Goal: Information Seeking & Learning: Find specific fact

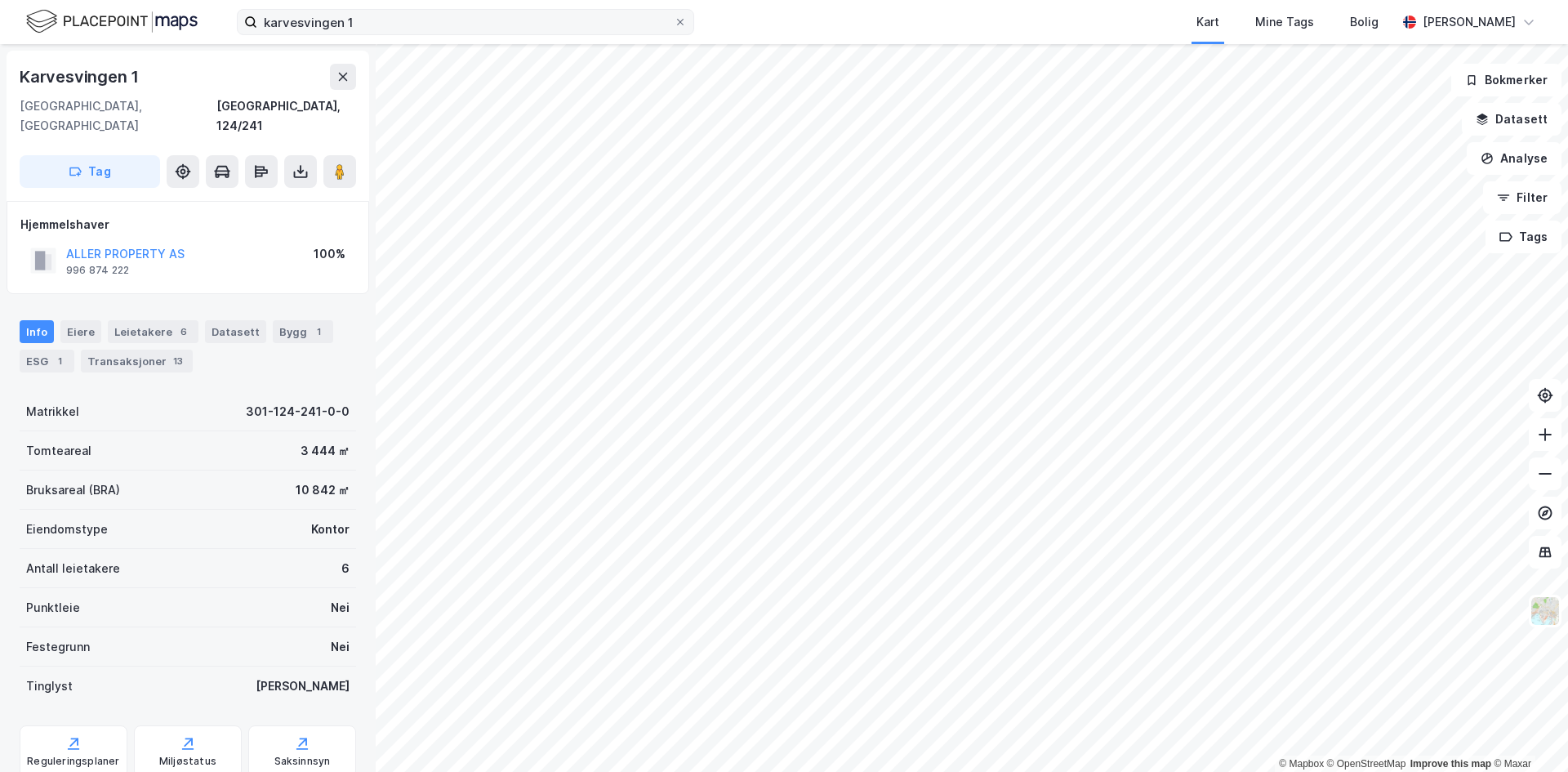
scroll to position [1, 0]
click at [307, 22] on input "karvesvingen 1" at bounding box center [465, 22] width 416 height 25
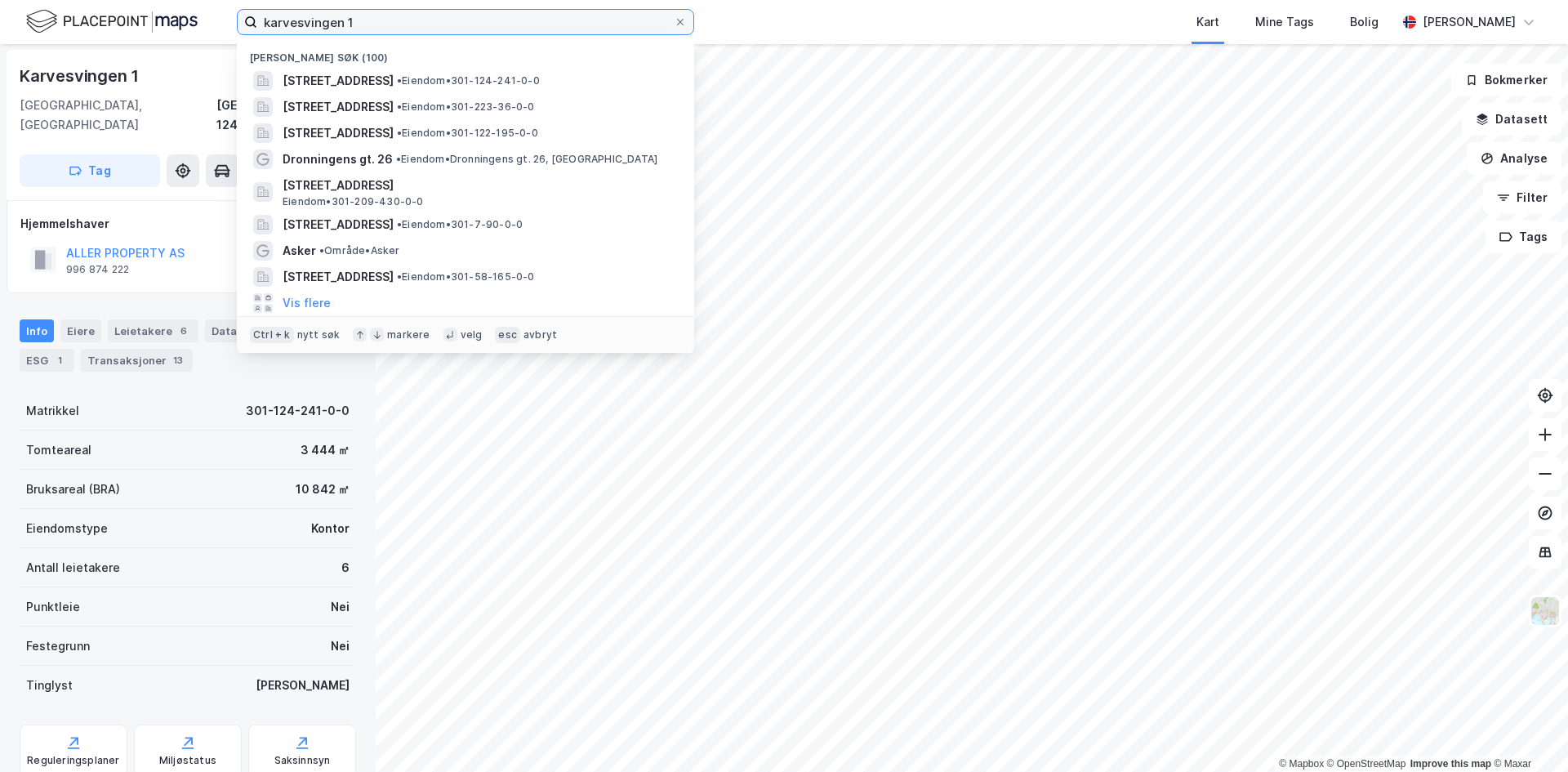
click at [307, 22] on input "karvesvingen 1" at bounding box center [465, 22] width 416 height 25
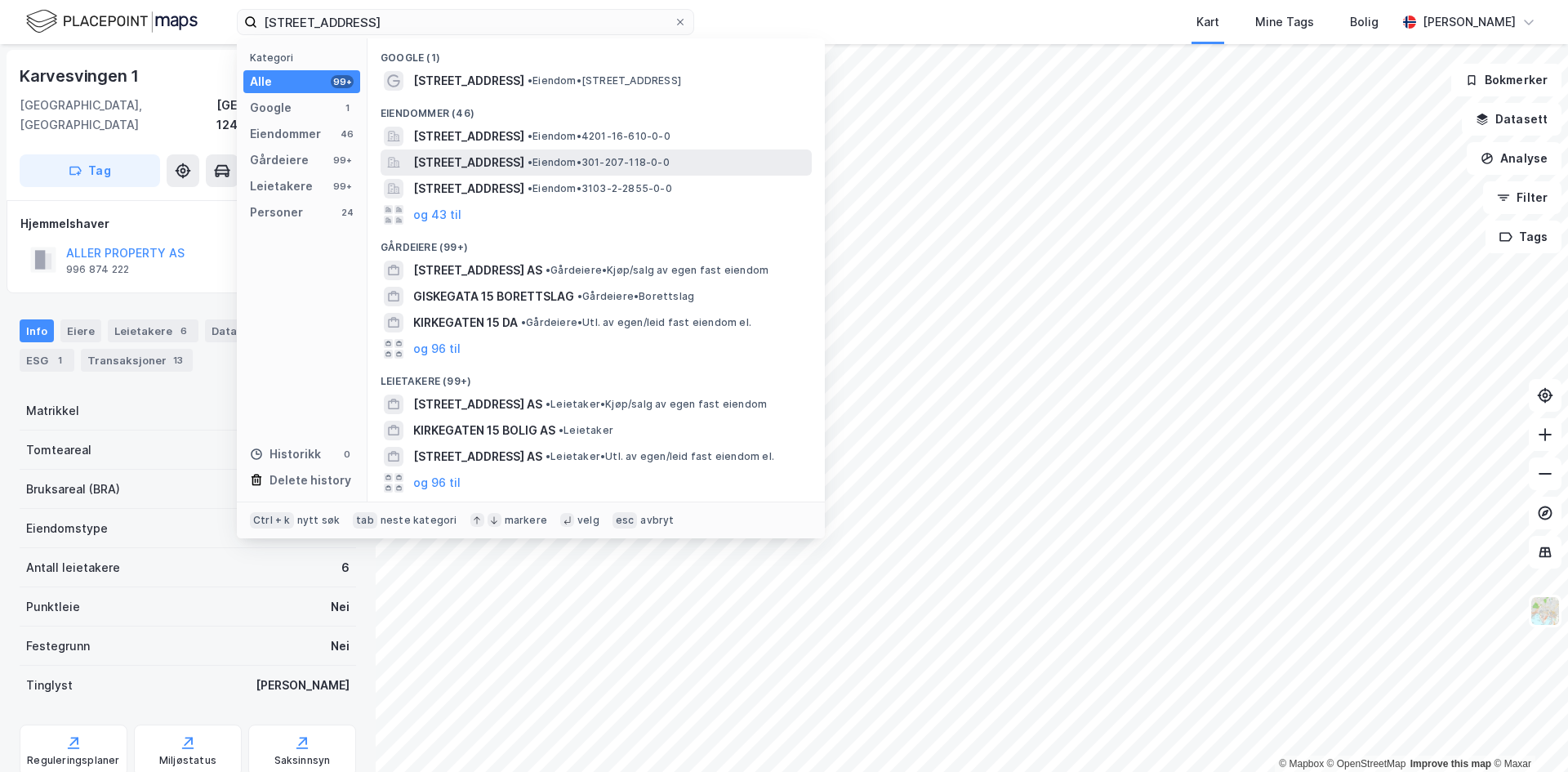
click at [460, 156] on span "[STREET_ADDRESS]" at bounding box center [469, 162] width 111 height 20
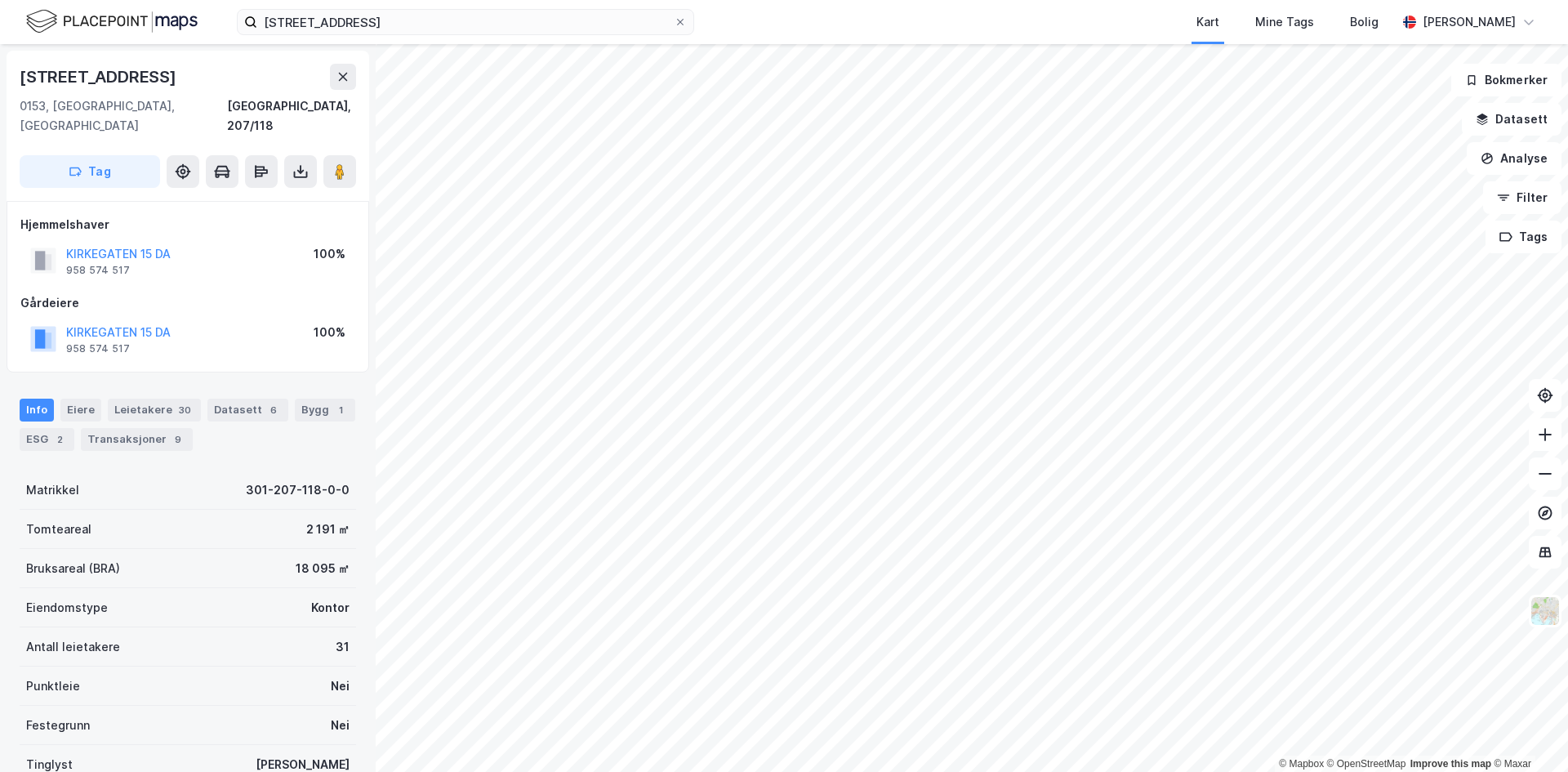
scroll to position [1, 0]
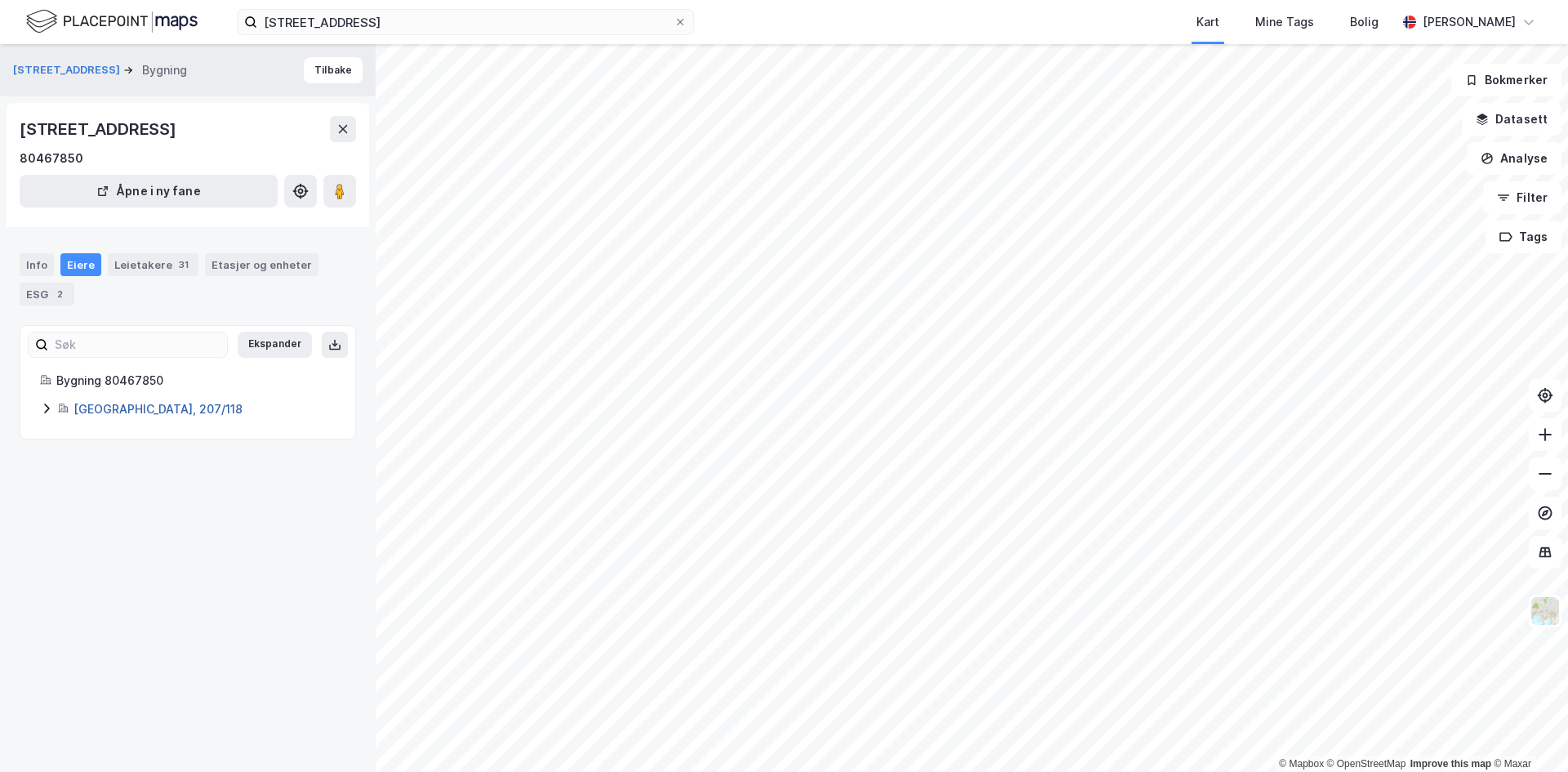
click at [103, 413] on link "[GEOGRAPHIC_DATA], 207/118" at bounding box center [158, 408] width 169 height 14
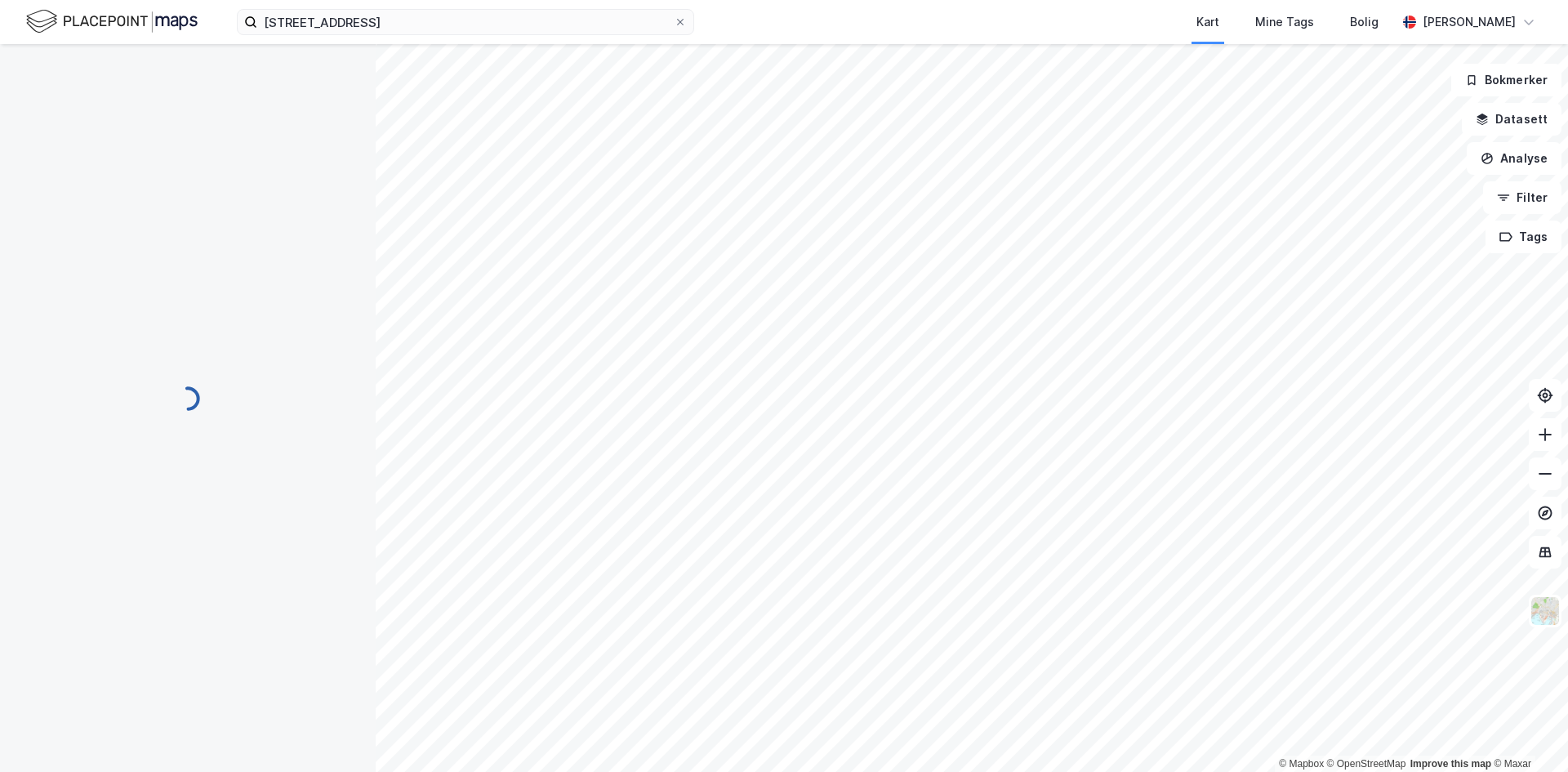
scroll to position [1, 0]
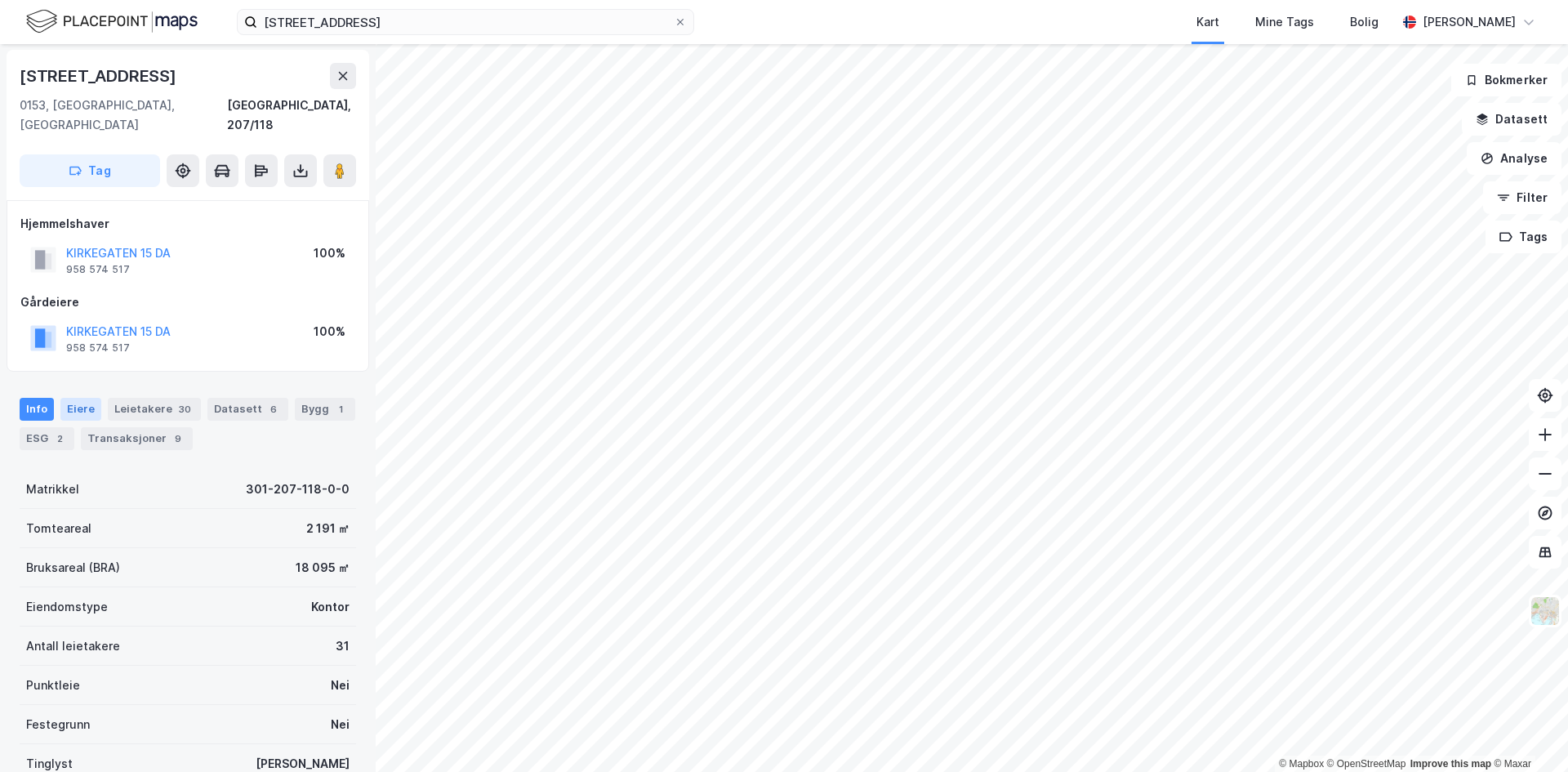
click at [79, 398] on div "Eiere" at bounding box center [80, 409] width 41 height 23
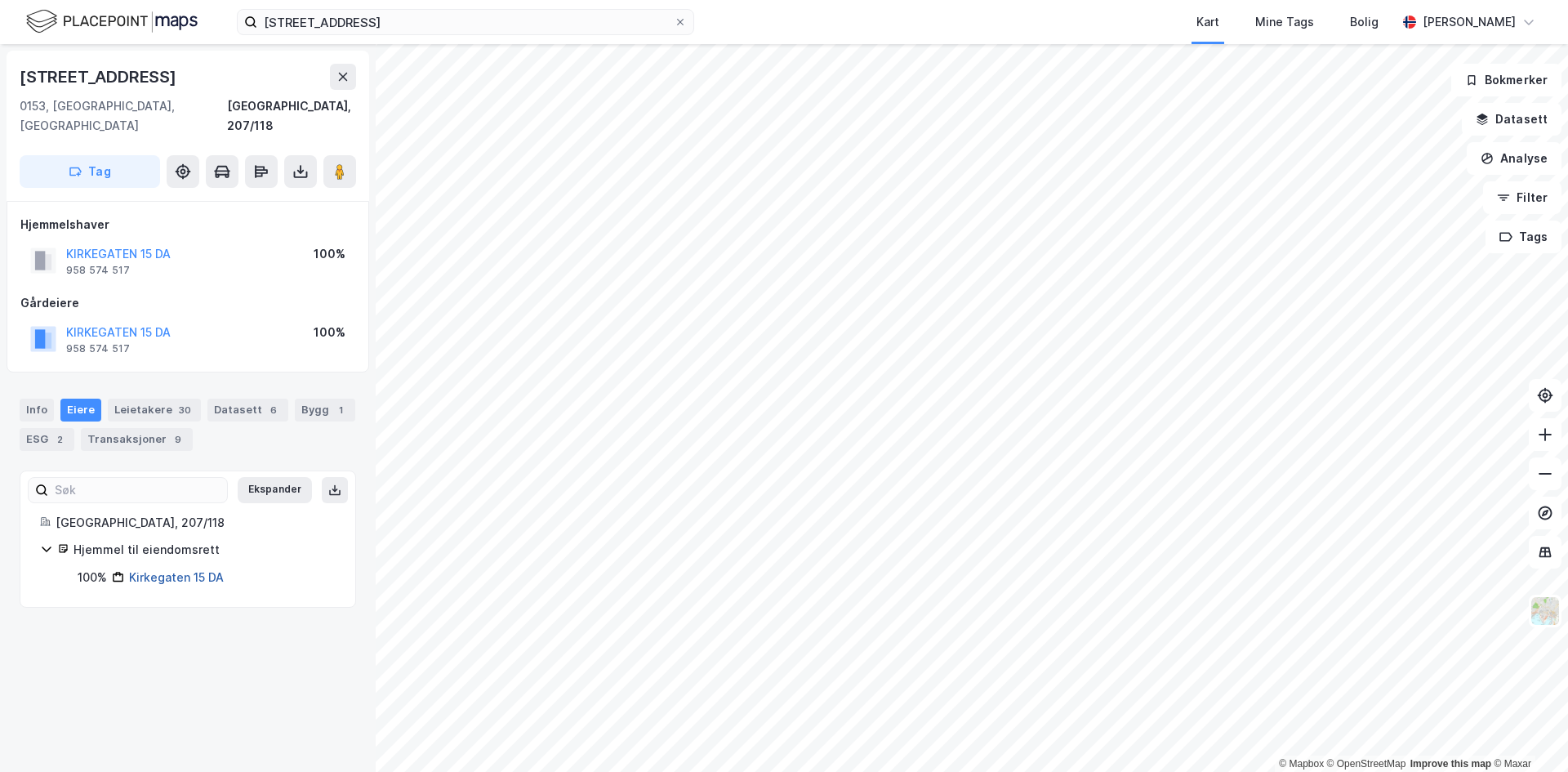
click at [195, 571] on link "Kirkegaten 15 DA" at bounding box center [176, 577] width 94 height 14
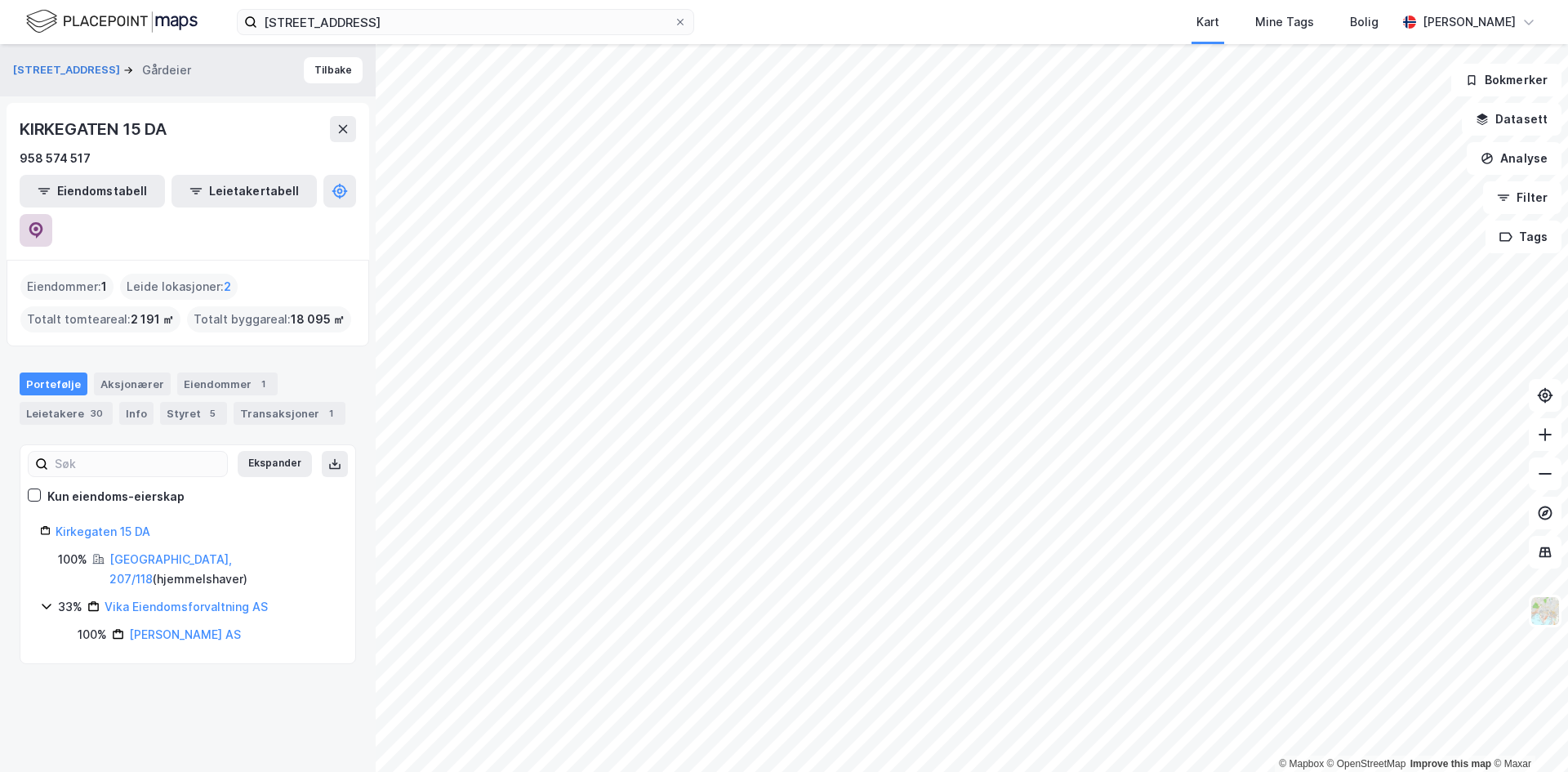
click at [44, 222] on icon at bounding box center [36, 230] width 17 height 17
click at [423, 32] on input "[STREET_ADDRESS]" at bounding box center [465, 22] width 416 height 25
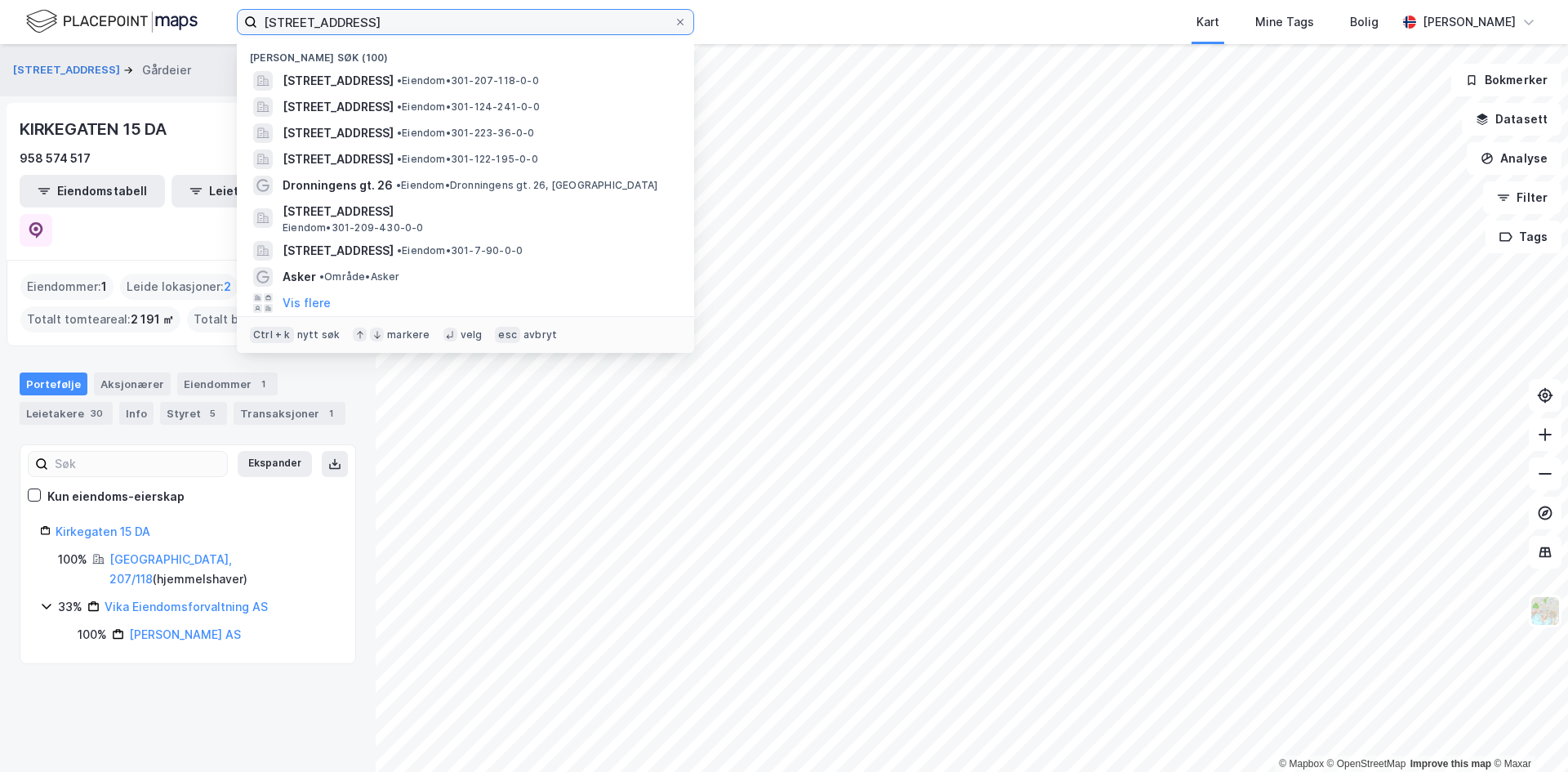
click at [423, 31] on input "[STREET_ADDRESS]" at bounding box center [465, 22] width 416 height 25
click at [426, 31] on input "[STREET_ADDRESS]" at bounding box center [465, 22] width 416 height 25
paste input "GRENSEVEIEN 99"
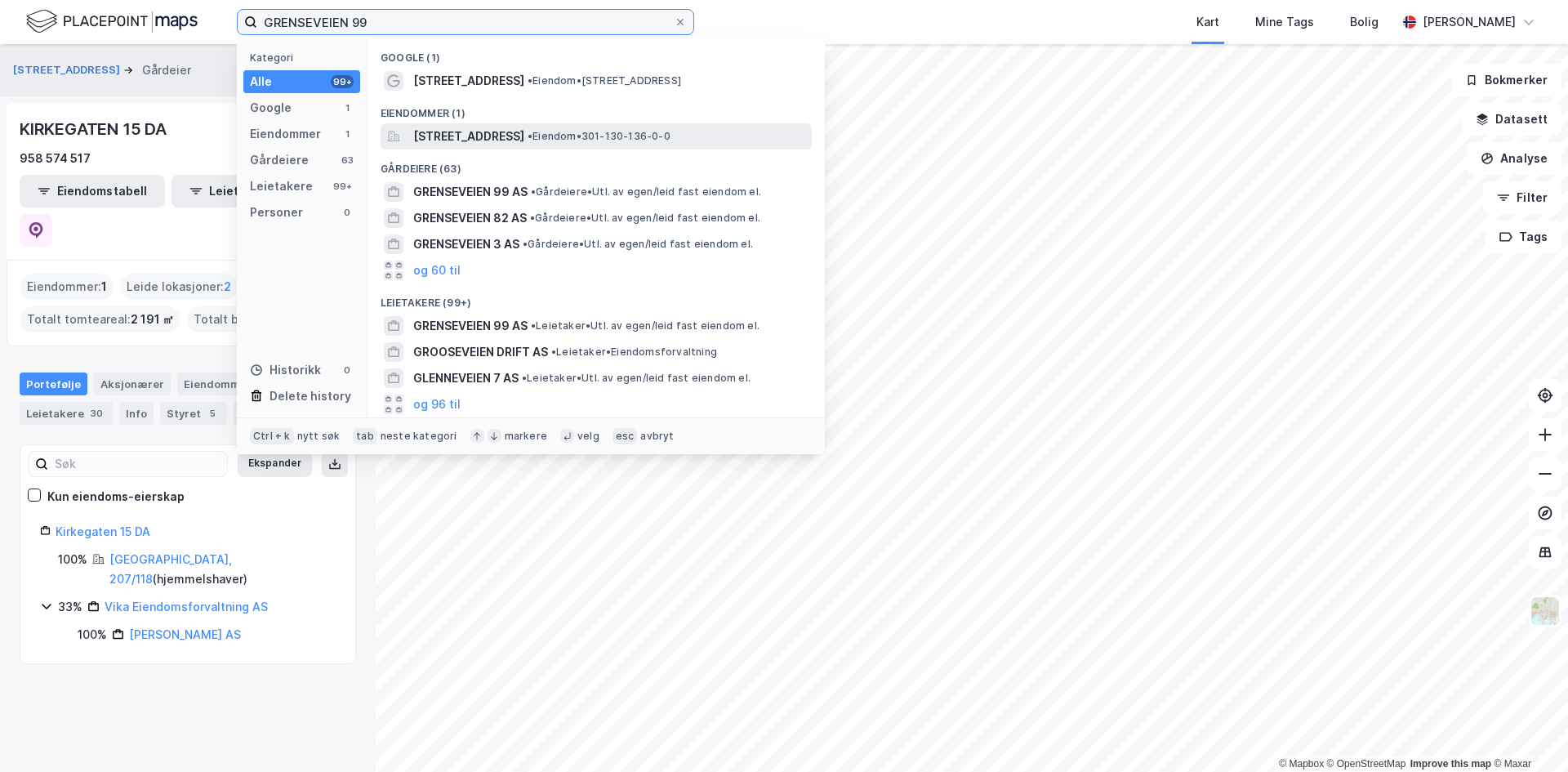
type input "GRENSEVEIEN 99"
click at [520, 142] on span "[STREET_ADDRESS]" at bounding box center [469, 137] width 111 height 20
